Goal: Transaction & Acquisition: Purchase product/service

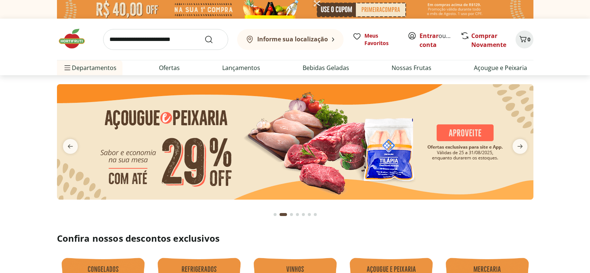
click at [417, 138] on img at bounding box center [295, 141] width 476 height 115
select select "**********"
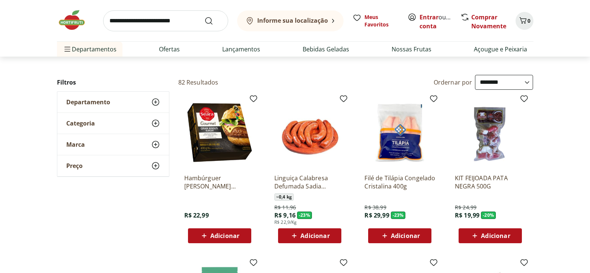
scroll to position [46, 0]
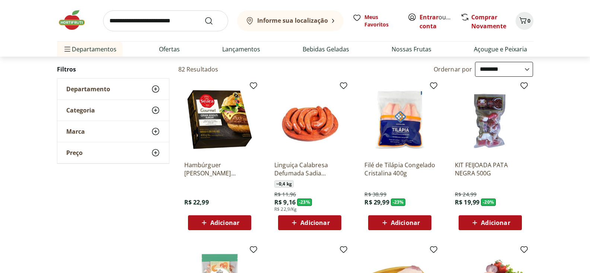
click at [401, 222] on span "Adicionar" at bounding box center [405, 223] width 29 height 6
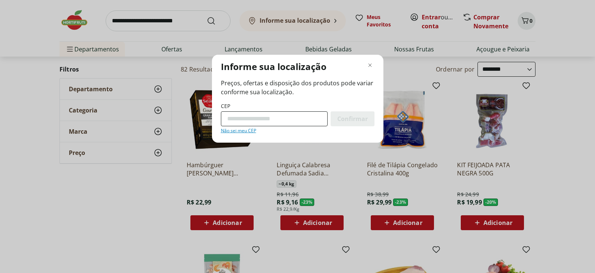
click at [263, 118] on input "CEP" at bounding box center [274, 118] width 107 height 15
type input "*********"
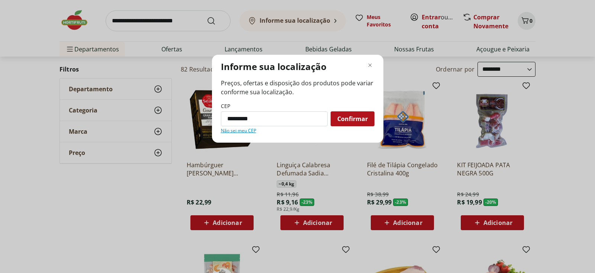
click at [352, 120] on span "Confirmar" at bounding box center [352, 119] width 31 height 6
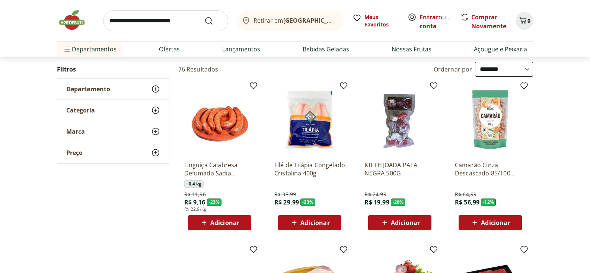
click at [429, 17] on link "Entrar" at bounding box center [428, 17] width 19 height 8
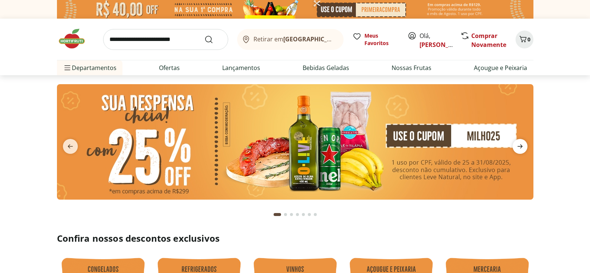
click at [518, 147] on icon "next" at bounding box center [519, 146] width 9 height 9
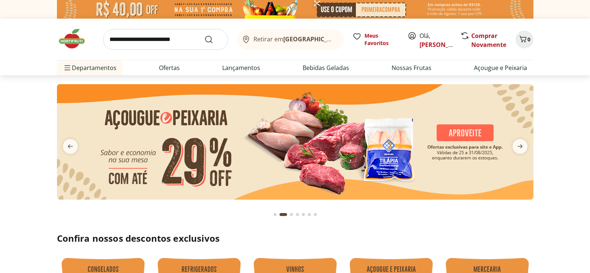
click at [339, 142] on img at bounding box center [295, 141] width 476 height 115
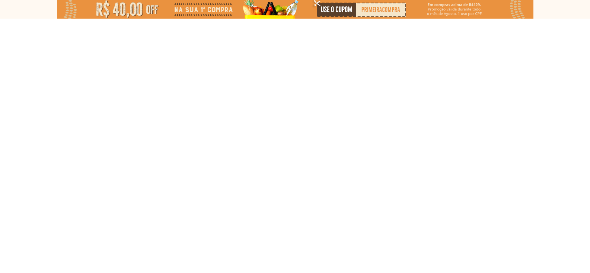
select select "**********"
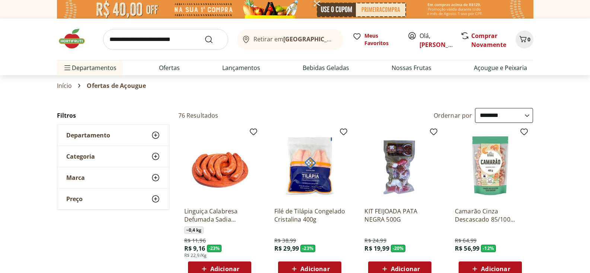
scroll to position [65, 0]
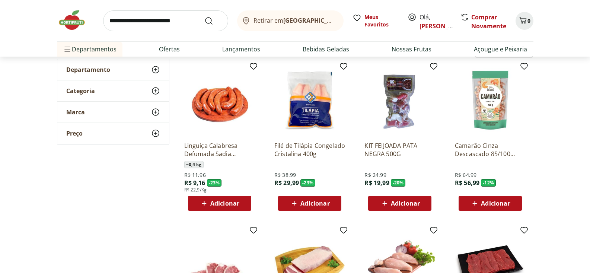
click at [315, 201] on span "Adicionar" at bounding box center [314, 203] width 29 height 6
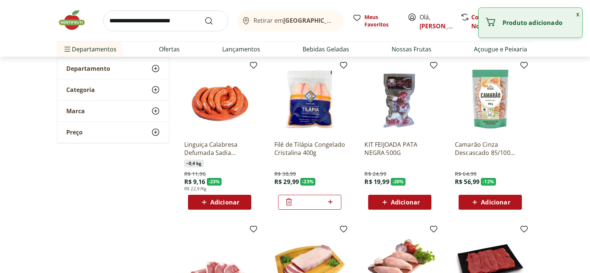
scroll to position [203, 0]
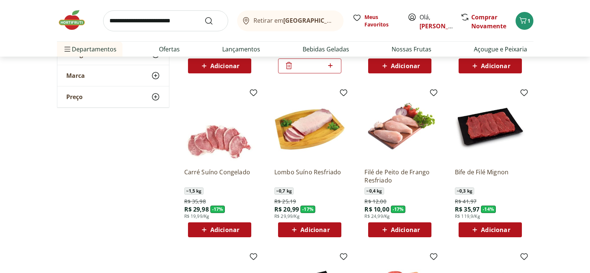
click at [390, 231] on span "Adicionar" at bounding box center [400, 229] width 40 height 9
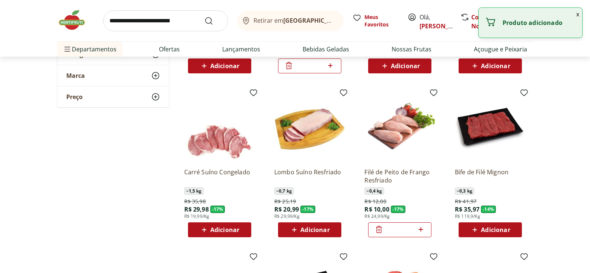
click at [422, 230] on icon at bounding box center [420, 229] width 9 height 9
type input "*"
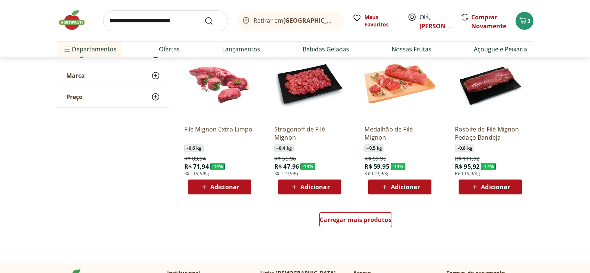
scroll to position [416, 0]
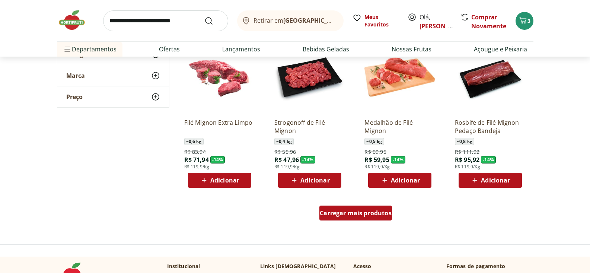
click at [369, 211] on span "Carregar mais produtos" at bounding box center [356, 213] width 72 height 6
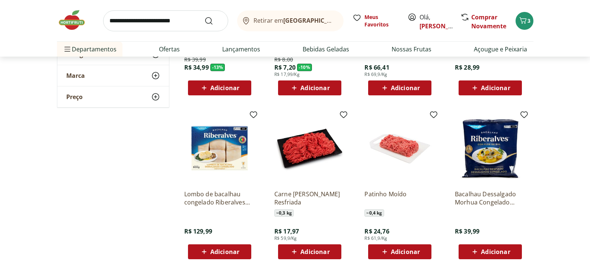
scroll to position [691, 0]
